Goal: Task Accomplishment & Management: Manage account settings

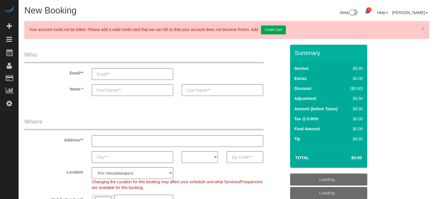
select select "4"
select select "number:9"
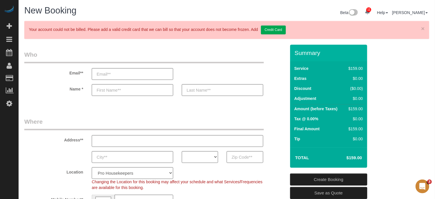
drag, startPoint x: 24, startPoint y: 120, endPoint x: 44, endPoint y: 122, distance: 19.8
click at [44, 122] on legend "Where" at bounding box center [144, 123] width 240 height 13
drag, startPoint x: 24, startPoint y: 121, endPoint x: 48, endPoint y: 122, distance: 23.7
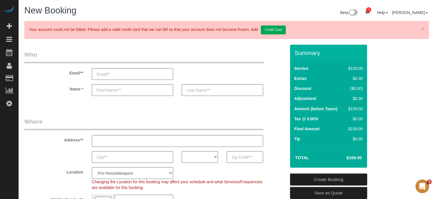
click at [48, 122] on legend "Where" at bounding box center [144, 123] width 240 height 13
drag, startPoint x: 25, startPoint y: 123, endPoint x: 43, endPoint y: 123, distance: 18.0
click at [43, 123] on legend "Where" at bounding box center [144, 123] width 240 height 13
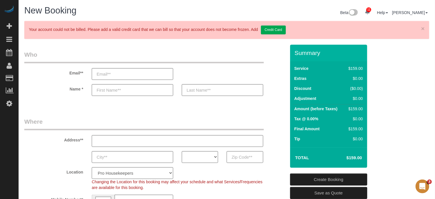
drag, startPoint x: 32, startPoint y: 123, endPoint x: 26, endPoint y: 122, distance: 5.8
click at [26, 122] on legend "Where" at bounding box center [144, 123] width 240 height 13
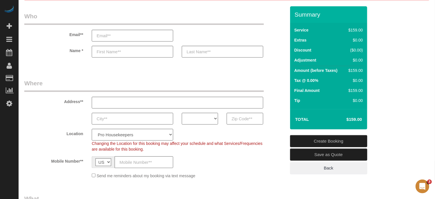
scroll to position [86, 0]
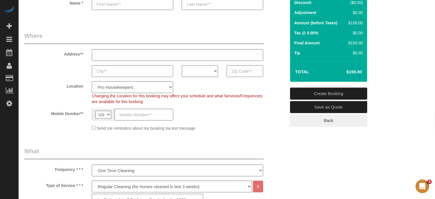
click at [203, 71] on select "AK AL AR AZ CA CO CT DC DE FL GA HI IA ID IL IN KS KY LA MA MD ME MI MN MO MS M…" at bounding box center [200, 71] width 36 height 12
select select "FL"
click at [182, 65] on select "AK AL AR AZ CA CO CT DC DE FL GA HI IA ID IL IN KS KY LA MA MD ME MI MN MO MS M…" at bounding box center [200, 71] width 36 height 12
click at [150, 89] on select "Pro Housekeepers Atlanta Austin Boston Chicago Cincinnati Clearwater Denver Ft …" at bounding box center [132, 87] width 81 height 12
select select "24"
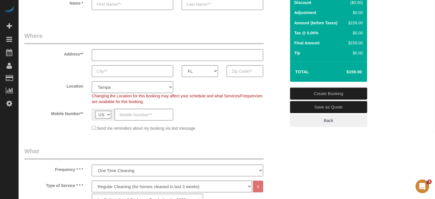
click at [92, 81] on select "Pro Housekeepers Atlanta Austin Boston Chicago Cincinnati Clearwater Denver Ft …" at bounding box center [132, 87] width 81 height 12
select select "object:1329"
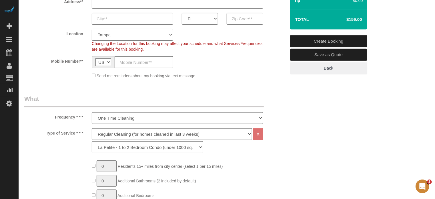
scroll to position [172, 0]
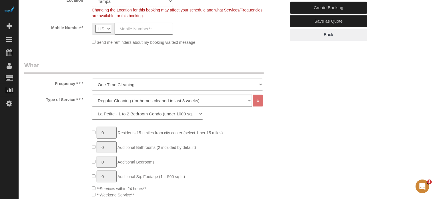
click at [104, 115] on select "La Petite - 1 to 2 Bedroom Condo (under 1000 sq. ft.) La Petite II - 2 Bedroom …" at bounding box center [147, 114] width 111 height 12
select select "89"
click at [92, 108] on select "La Petite - 1 to 2 Bedroom Condo (under 1000 sq. ft.) La Petite II - 2 Bedroom …" at bounding box center [147, 114] width 111 height 12
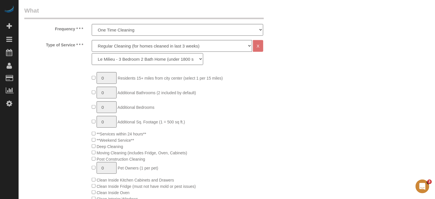
scroll to position [229, 0]
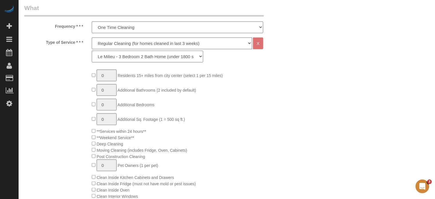
click at [110, 57] on select "La Petite - 1 to 2 Bedroom Condo (under 1000 sq. ft.) La Petite II - 2 Bedroom …" at bounding box center [147, 57] width 111 height 12
click at [74, 57] on div "Type of Service * * * Deep Cleaning (for homes that have not been cleaned in 3+…" at bounding box center [155, 51] width 270 height 28
click at [111, 57] on select "La Petite - 1 to 2 Bedroom Condo (under 1000 sq. ft.) La Petite II - 2 Bedroom …" at bounding box center [147, 57] width 111 height 12
type input "1"
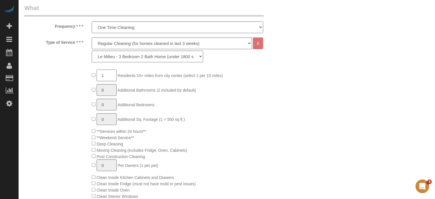
click at [111, 77] on input "1" at bounding box center [107, 75] width 20 height 12
click at [79, 65] on div "Type of Service * * * Deep Cleaning (for homes that have not been cleaned in 3+…" at bounding box center [155, 200] width 262 height 327
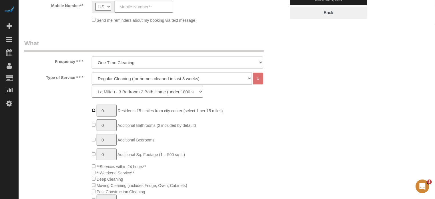
scroll to position [200, 0]
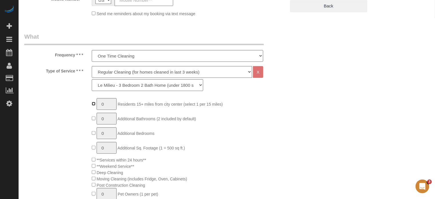
type input "1"
click at [110, 102] on input "1" at bounding box center [107, 104] width 20 height 12
type input "2"
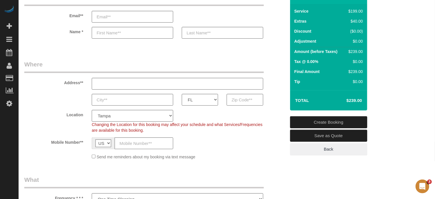
scroll to position [6, 0]
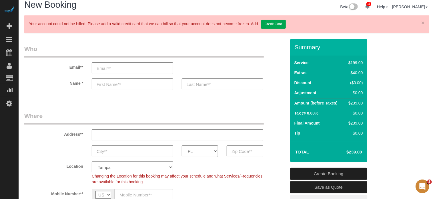
click at [282, 76] on sui-booking-customer "Email** Name *" at bounding box center [155, 70] width 262 height 51
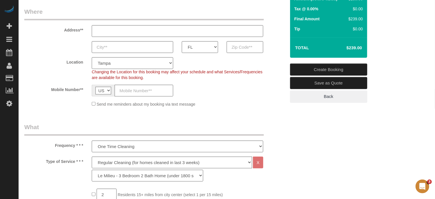
scroll to position [177, 0]
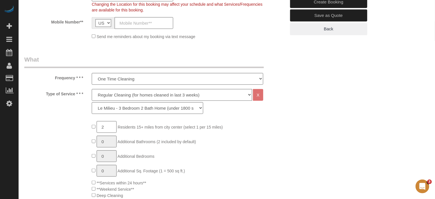
click at [59, 108] on div "Type of Service * * * Deep Cleaning (for homes that have not been cleaned in 3+…" at bounding box center [155, 103] width 270 height 28
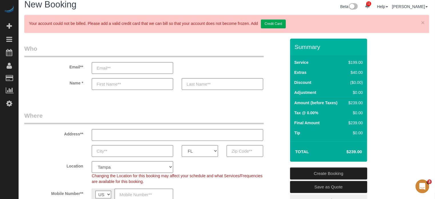
scroll to position [6, 0]
click at [423, 21] on link "×" at bounding box center [422, 23] width 3 height 6
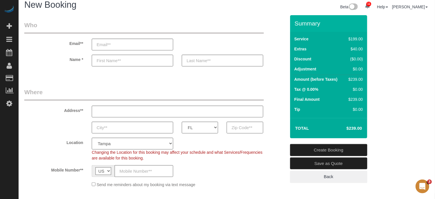
scroll to position [0, 0]
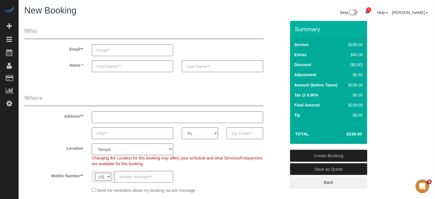
click at [276, 55] on div "Email**" at bounding box center [155, 41] width 270 height 29
click at [279, 58] on sui-booking-customer "Email** Name *" at bounding box center [155, 52] width 262 height 51
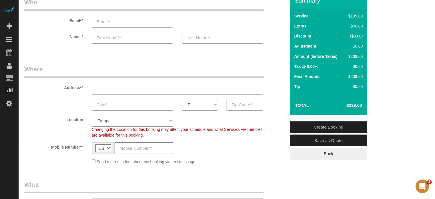
scroll to position [143, 0]
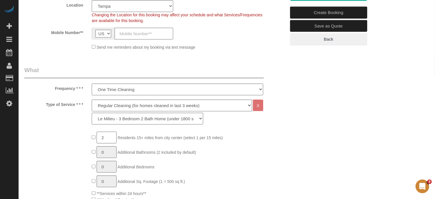
click at [111, 138] on input "2" at bounding box center [107, 138] width 20 height 12
type input "3"
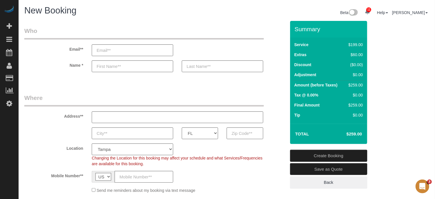
scroll to position [57, 0]
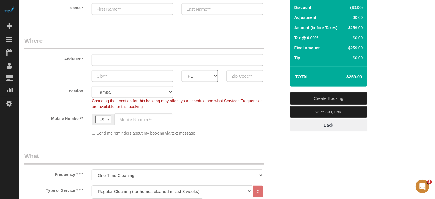
drag, startPoint x: 403, startPoint y: 128, endPoint x: 381, endPoint y: 106, distance: 30.5
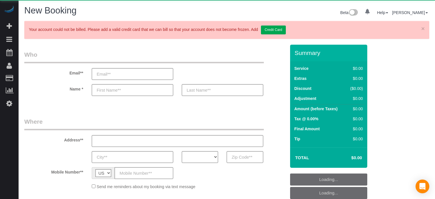
select select "number:9"
select select "4"
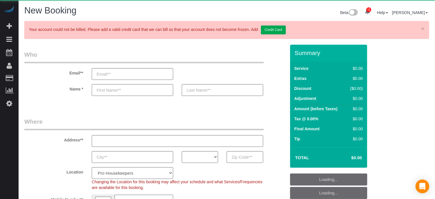
select select "object:1320"
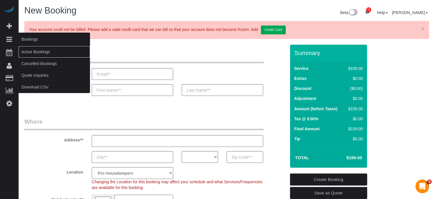
click at [34, 51] on link "Active Bookings" at bounding box center [54, 51] width 71 height 11
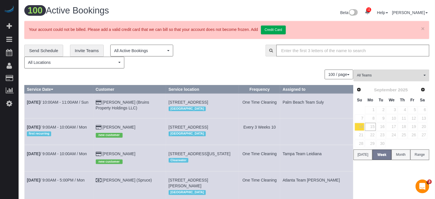
click at [120, 76] on div "100 / page 10 / page 20 / page 30 / page 40 / page 50 / page 100 / page" at bounding box center [188, 74] width 329 height 10
click at [119, 73] on div "100 / page 10 / page 20 / page 30 / page 40 / page 50 / page 100 / page" at bounding box center [188, 74] width 329 height 10
click at [415, 125] on link "19" at bounding box center [412, 127] width 9 height 8
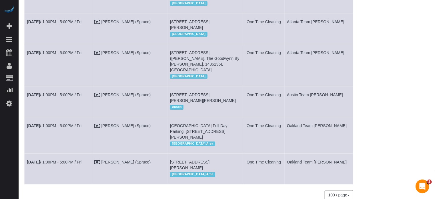
scroll to position [759, 0]
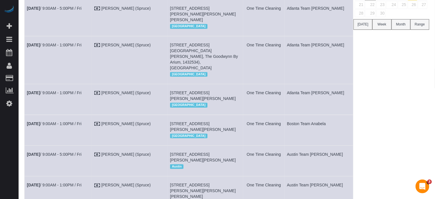
scroll to position [0, 0]
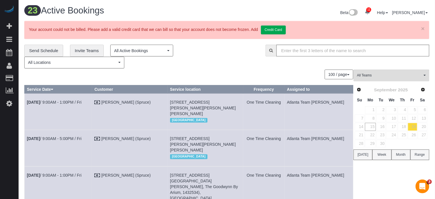
click at [116, 74] on div "100 / page 10 / page 20 / page 30 / page 40 / page 50 / page 100 / page" at bounding box center [188, 74] width 329 height 10
click at [107, 73] on div "100 / page 10 / page 20 / page 30 / page 40 / page 50 / page 100 / page" at bounding box center [188, 74] width 329 height 10
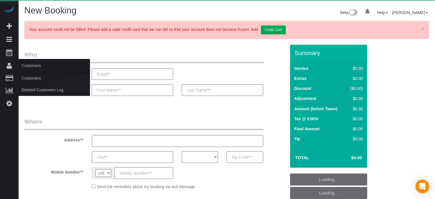
select select "number:9"
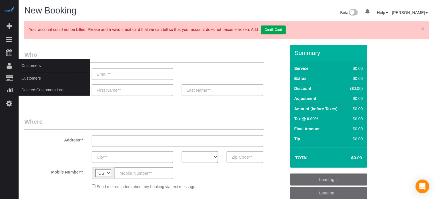
select select "object:703"
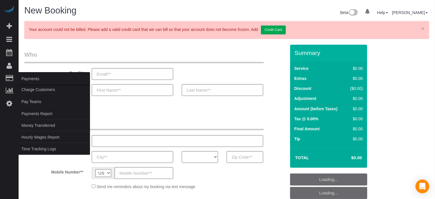
select select "4"
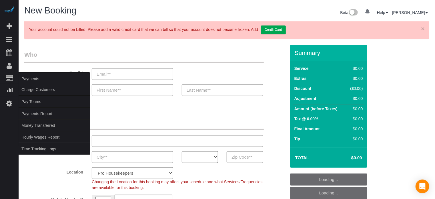
select select "object:1320"
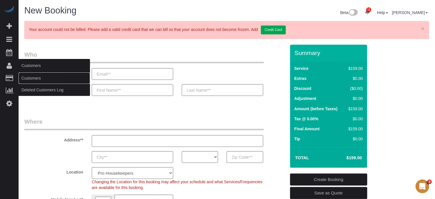
click at [33, 77] on link "Customers" at bounding box center [54, 77] width 71 height 11
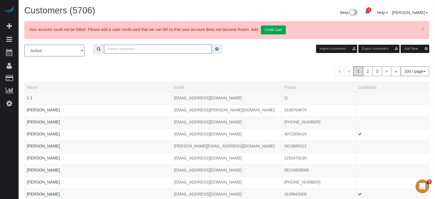
click at [136, 48] on input "text" at bounding box center [158, 49] width 108 height 9
paste input "[PERSON_NAME]"
type input "[PERSON_NAME]"
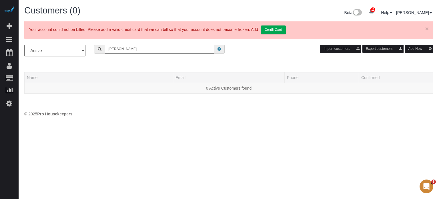
drag, startPoint x: 142, startPoint y: 48, endPoint x: 97, endPoint y: 50, distance: 44.9
click at [97, 51] on div "Jeremiah Greene" at bounding box center [159, 49] width 131 height 9
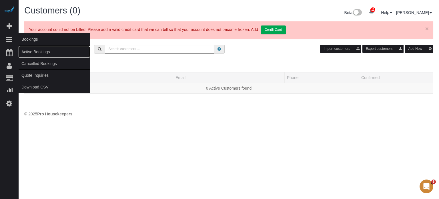
click at [28, 52] on link "Active Bookings" at bounding box center [54, 51] width 71 height 11
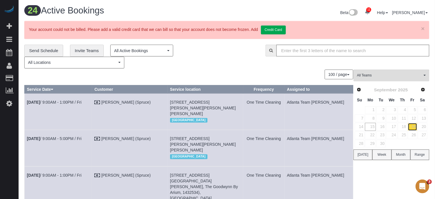
click at [412, 127] on link "19" at bounding box center [412, 127] width 9 height 8
click at [406, 127] on link "18" at bounding box center [402, 127] width 9 height 8
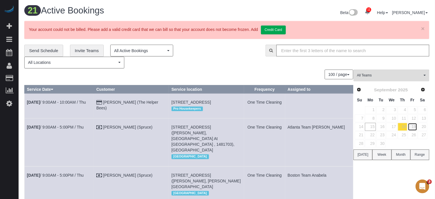
click at [415, 125] on link "19" at bounding box center [412, 127] width 9 height 8
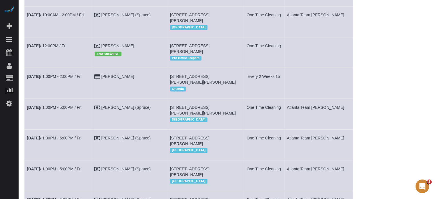
scroll to position [543, 0]
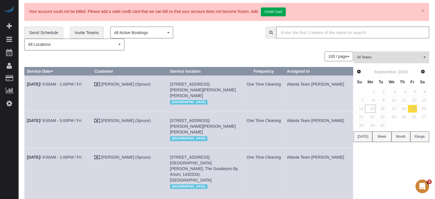
scroll to position [0, 0]
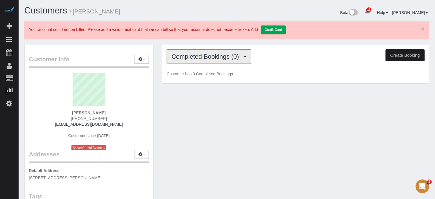
click at [181, 53] on span "Completed Bookings (0)" at bounding box center [207, 56] width 70 height 7
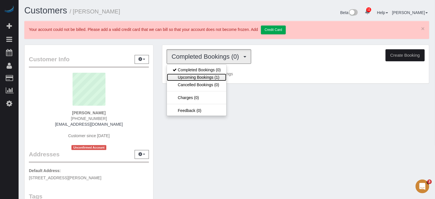
click at [190, 75] on link "Upcoming Bookings (1)" at bounding box center [196, 76] width 59 height 7
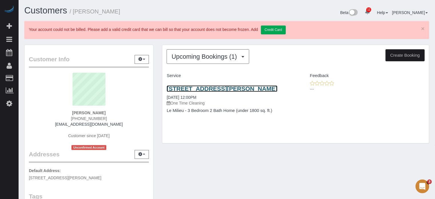
click at [186, 87] on link "[STREET_ADDRESS][PERSON_NAME]" at bounding box center [222, 88] width 111 height 7
click at [185, 89] on link "[STREET_ADDRESS][PERSON_NAME]" at bounding box center [222, 88] width 111 height 7
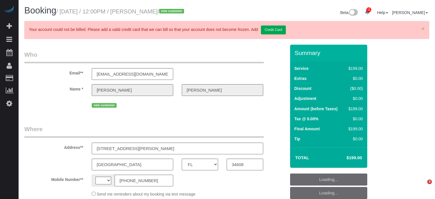
select select "FL"
select select "string:[GEOGRAPHIC_DATA]"
select select "4"
select select "spot4"
select select "number:9"
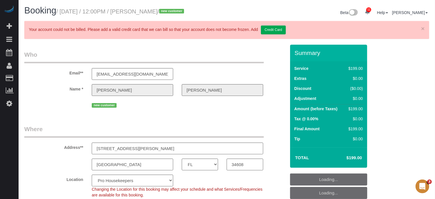
select select "object:900"
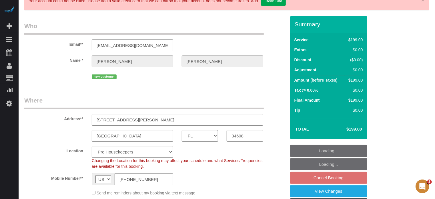
scroll to position [57, 0]
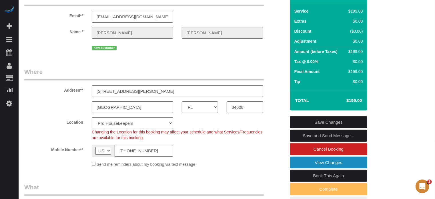
click at [306, 168] on link "View Changes" at bounding box center [328, 162] width 77 height 12
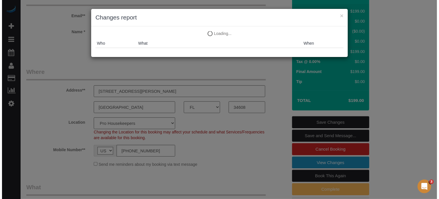
scroll to position [50, 0]
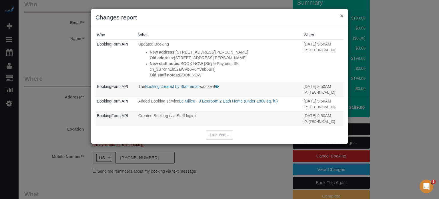
click at [342, 16] on button "×" at bounding box center [341, 16] width 3 height 6
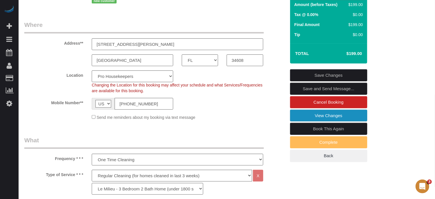
scroll to position [114, 0]
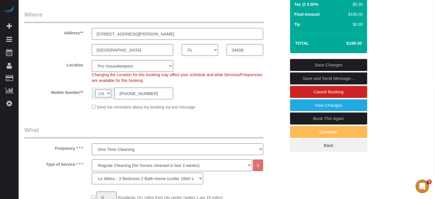
click at [206, 40] on input "[STREET_ADDRESS][PERSON_NAME]" at bounding box center [178, 34] width 172 height 12
click at [42, 76] on div "Location Pro Housekeepers Atlanta Austin Boston Chicago Cincinnati Clearwater D…" at bounding box center [155, 71] width 270 height 23
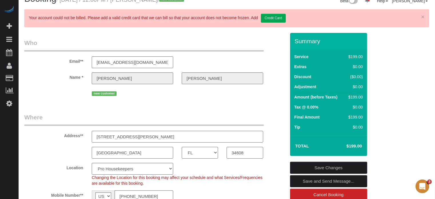
scroll to position [0, 0]
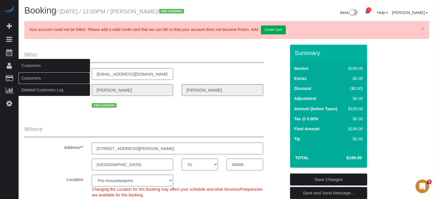
click at [28, 76] on link "Customers" at bounding box center [54, 77] width 71 height 11
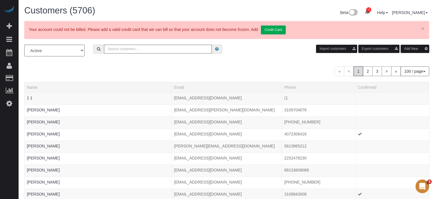
drag, startPoint x: 197, startPoint y: 12, endPoint x: 158, endPoint y: 3, distance: 40.7
click at [197, 12] on h1 "Customers (5706)" at bounding box center [123, 11] width 198 height 10
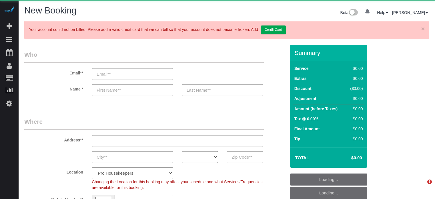
select select "number:9"
select select "4"
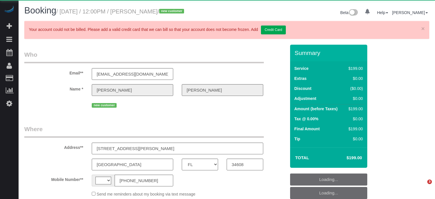
select select "FL"
select select "string:[GEOGRAPHIC_DATA]"
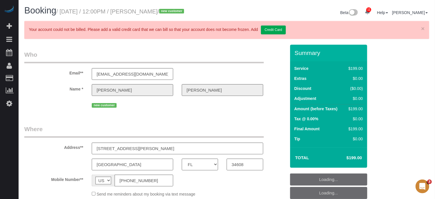
select select "object:711"
select select "number:9"
select select "4"
select select "spot4"
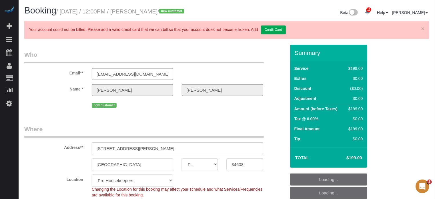
select select "spot54"
select select "object:1346"
